Goal: Information Seeking & Learning: Learn about a topic

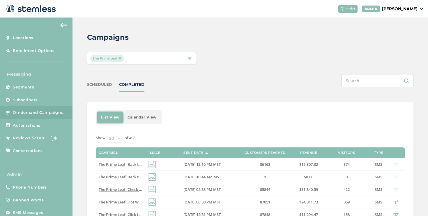
click at [137, 62] on div "The Prime Leaf" at bounding box center [141, 58] width 109 height 13
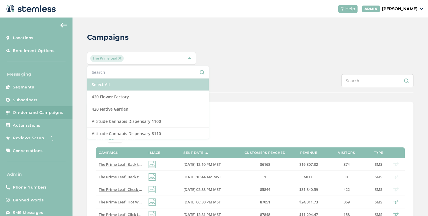
click at [116, 86] on li "Select All" at bounding box center [147, 84] width 121 height 12
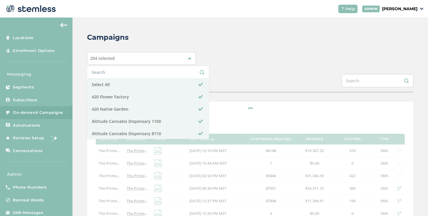
click at [231, 73] on div "Campaigns 204 selected Select All 420 Flower Factory 420 Native Garden Altitude…" at bounding box center [251, 217] width 356 height 401
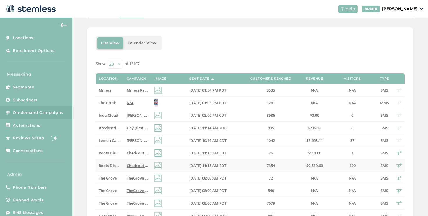
scroll to position [140, 0]
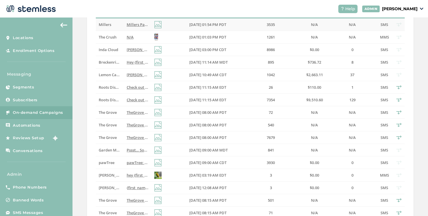
click at [135, 23] on span "Millers Parking Lot is getting a refresh [DATE]! But WE ARE OPEN regular hours:…" at bounding box center [216, 24] width 179 height 5
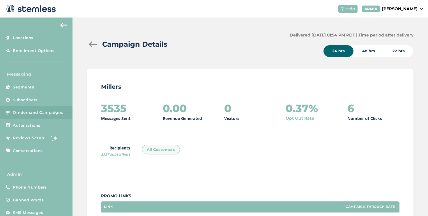
click at [93, 44] on div at bounding box center [93, 44] width 12 height 6
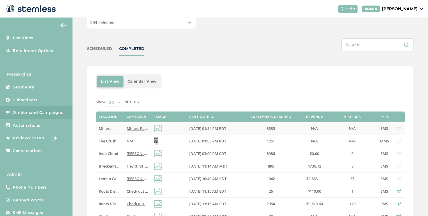
scroll to position [38, 0]
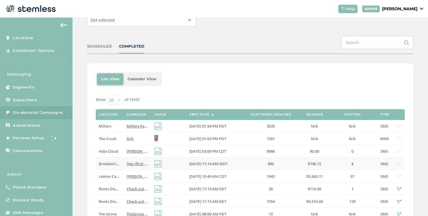
click at [124, 162] on td "Hey {first_name}, moving into mud season our Oz deals have come way down! Tap f…" at bounding box center [138, 163] width 28 height 13
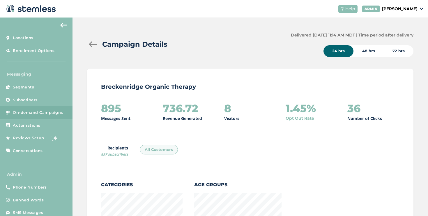
scroll to position [652, 323]
click at [93, 47] on div "Campaign Details" at bounding box center [186, 44] width 199 height 10
click at [93, 45] on div at bounding box center [93, 44] width 12 height 6
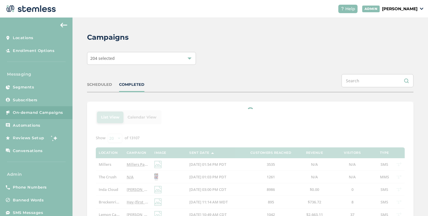
click at [144, 61] on div "204 selected" at bounding box center [141, 58] width 109 height 13
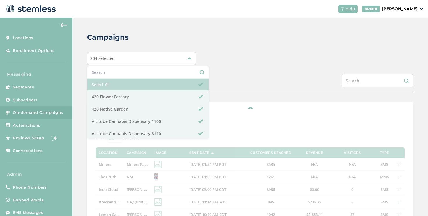
click at [119, 84] on li "Select All" at bounding box center [147, 84] width 121 height 12
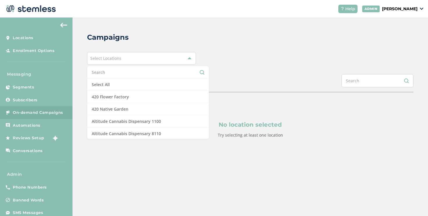
click at [116, 75] on input "text" at bounding box center [148, 72] width 113 height 6
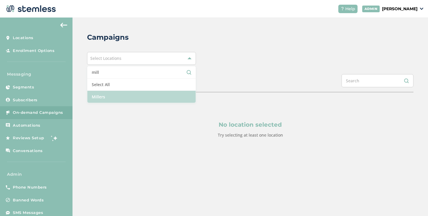
type input "mill"
click at [106, 92] on li "Millers" at bounding box center [141, 97] width 108 height 12
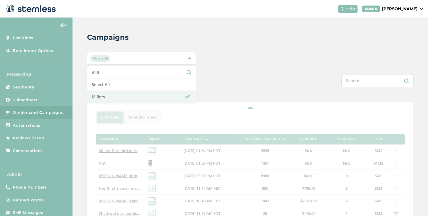
click at [255, 81] on div "SCHEDULED COMPLETED" at bounding box center [250, 83] width 327 height 18
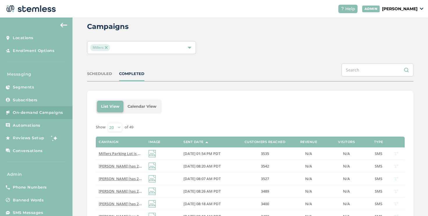
scroll to position [40, 0]
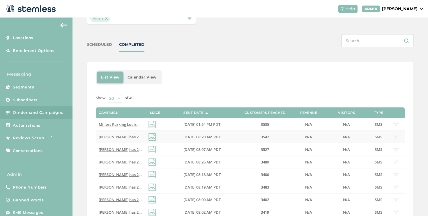
click at [175, 133] on td at bounding box center [163, 137] width 35 height 13
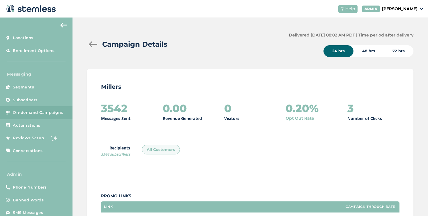
click at [94, 42] on div at bounding box center [93, 44] width 12 height 6
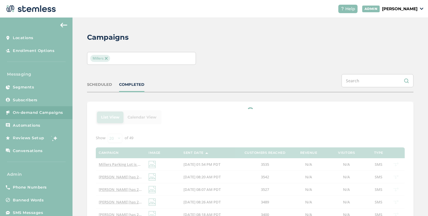
scroll to position [80, 0]
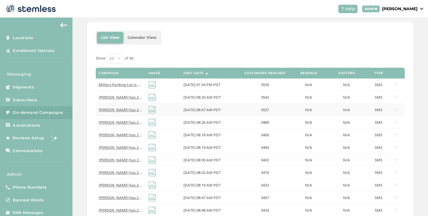
click at [137, 108] on span "[PERSON_NAME] has 20% OFF Everything [DATE]. Follow link for more info:) Reply …" at bounding box center [185, 109] width 172 height 5
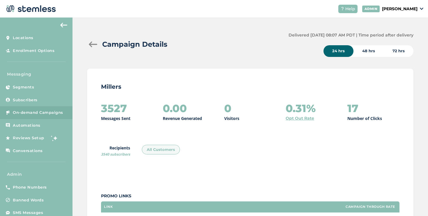
click at [93, 44] on div at bounding box center [93, 44] width 12 height 6
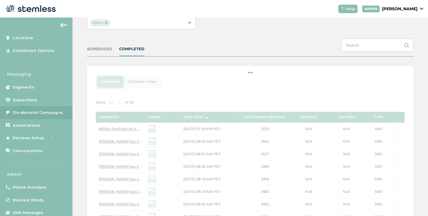
scroll to position [37, 0]
